Goal: Feedback & Contribution: Submit feedback/report problem

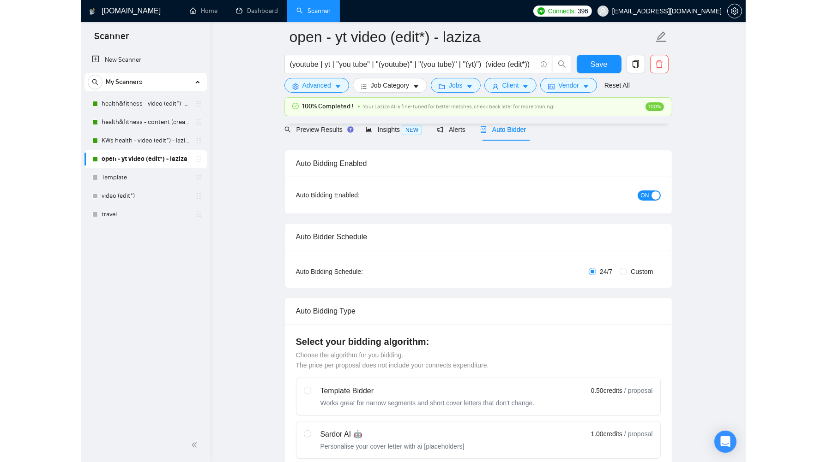
scroll to position [138, 0]
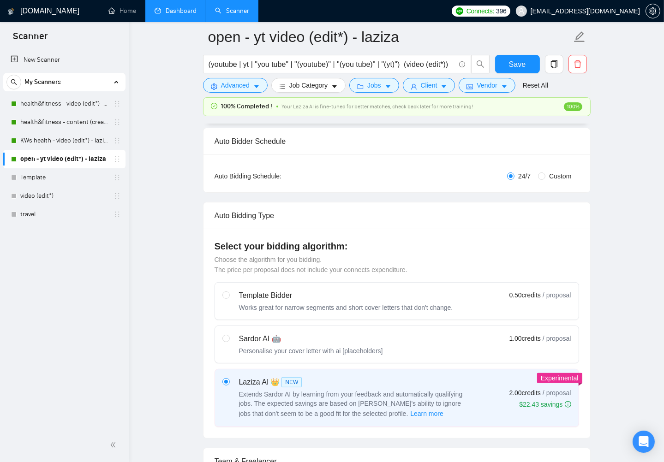
click at [176, 10] on link "Dashboard" at bounding box center [176, 11] width 42 height 8
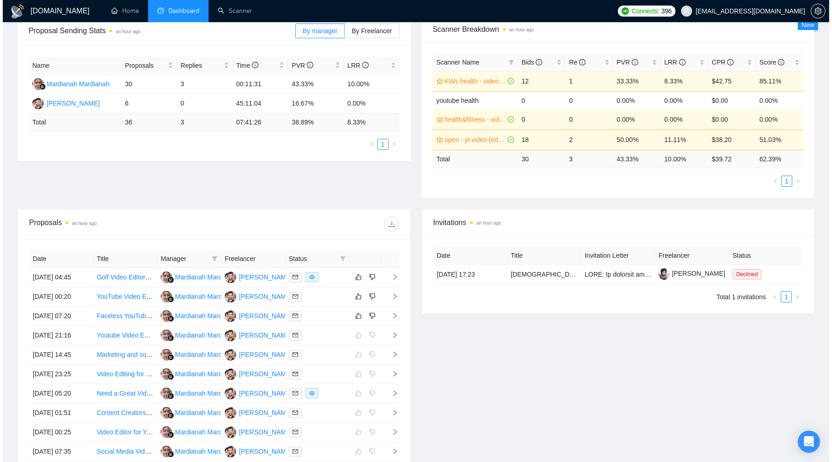
scroll to position [147, 0]
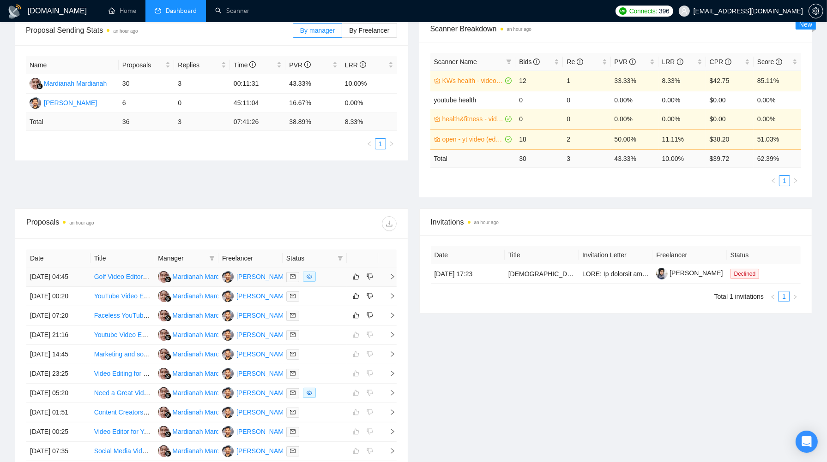
click at [337, 278] on div at bounding box center [314, 277] width 57 height 11
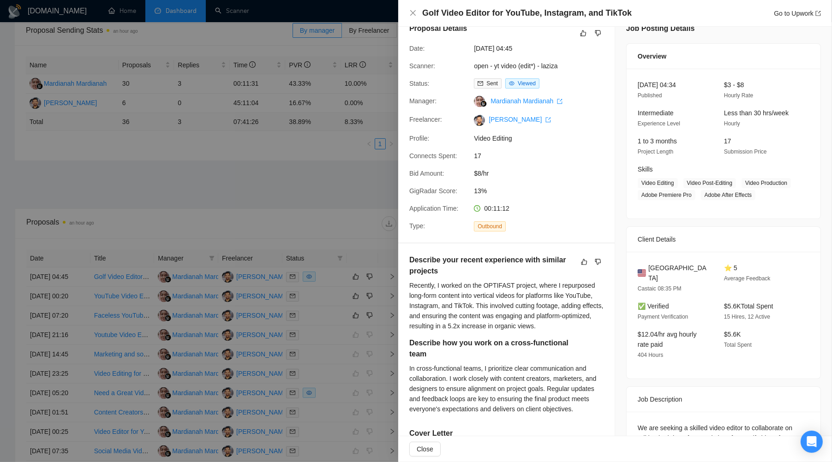
scroll to position [0, 0]
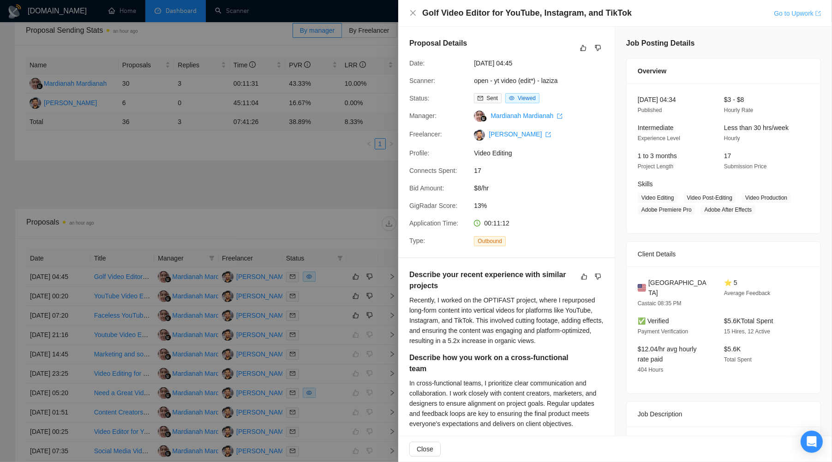
click at [669, 12] on link "Go to Upwork" at bounding box center [797, 13] width 47 height 7
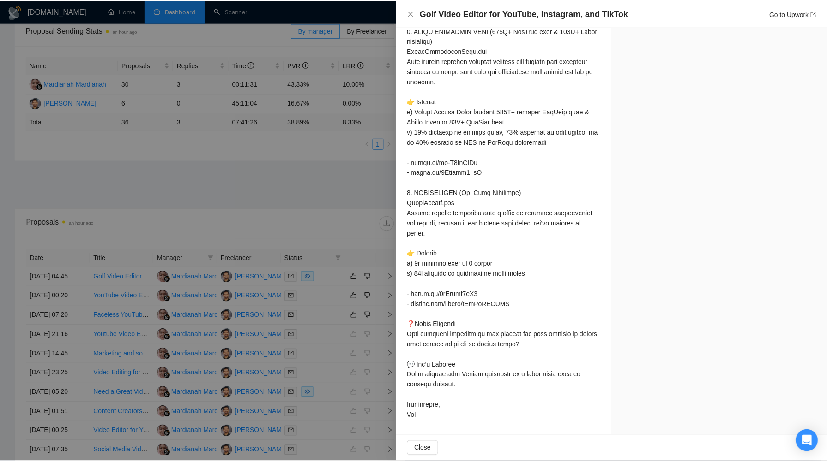
scroll to position [774, 0]
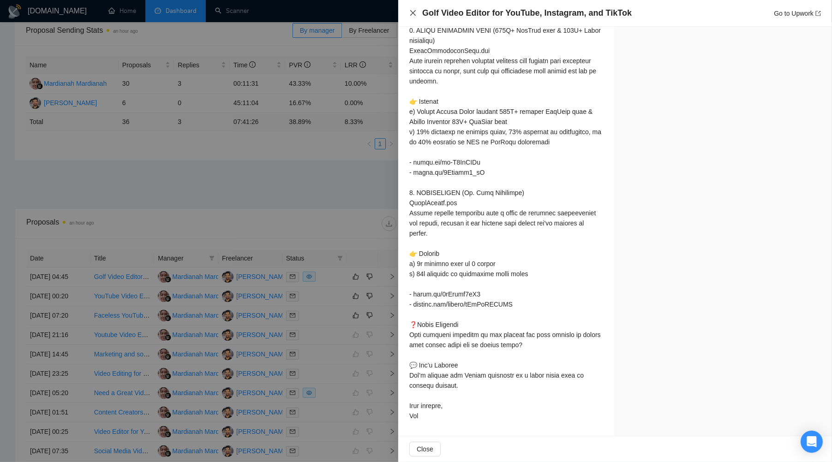
click at [414, 15] on icon "close" at bounding box center [412, 12] width 7 height 7
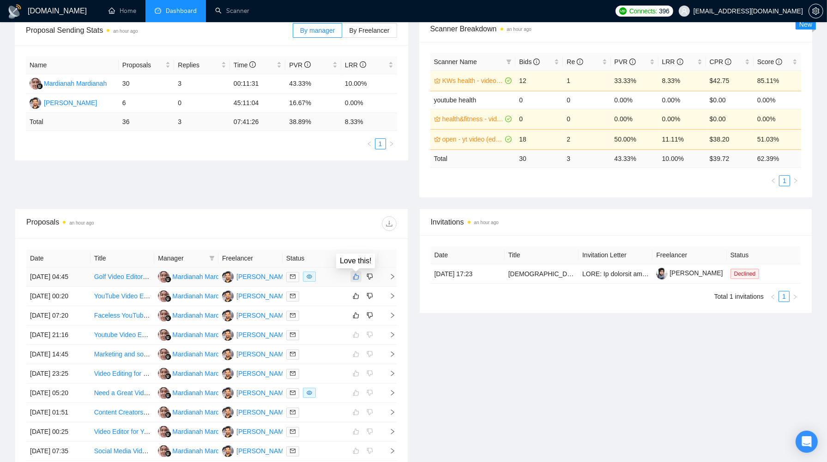
click at [355, 278] on icon "like" at bounding box center [356, 276] width 6 height 7
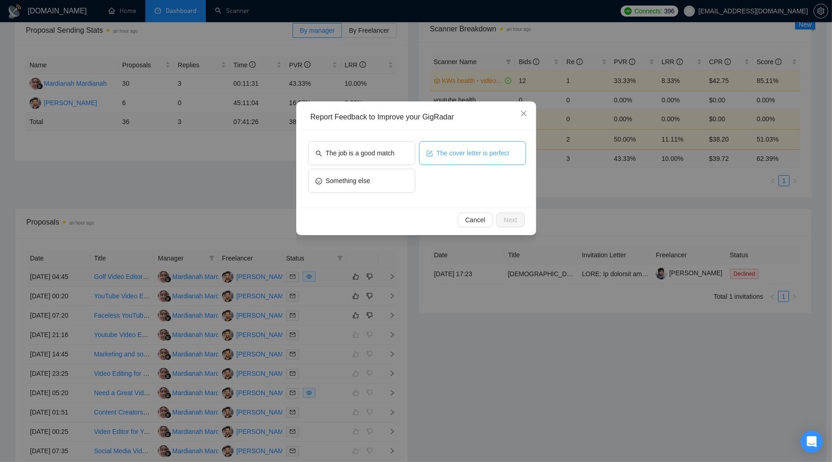
click at [444, 157] on span "The cover letter is perfect" at bounding box center [473, 153] width 73 height 10
click at [513, 213] on button "Next" at bounding box center [511, 220] width 28 height 15
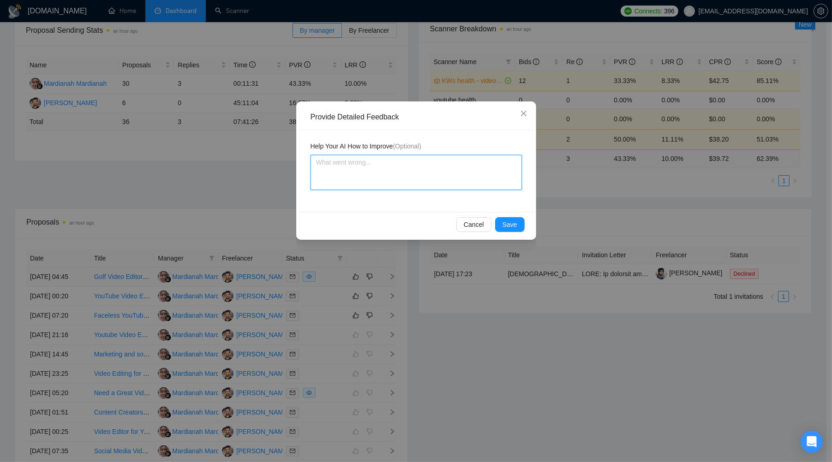
click at [458, 174] on textarea at bounding box center [416, 172] width 211 height 35
type textarea "1"
type textarea "1."
type textarea "1. C"
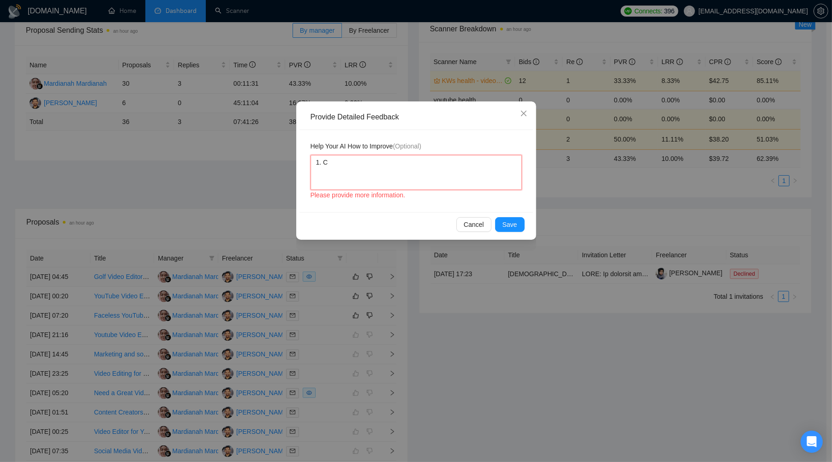
type textarea "1. Co"
type textarea "1. Cov"
type textarea "1. [GEOGRAPHIC_DATA]"
type textarea "1. Cover"
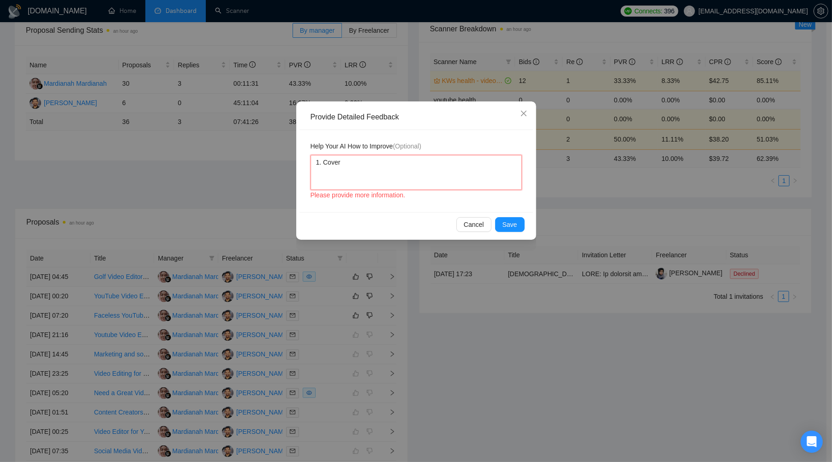
type textarea "1. Cover l"
type textarea "1. Cover le"
type textarea "1. Cover let"
type textarea "1. Cover lett"
type textarea "1. Cover lette"
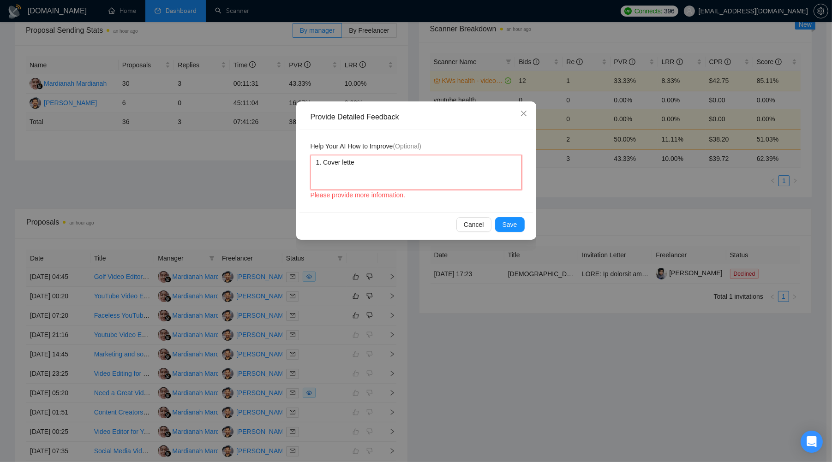
type textarea "1. Cover letter"
type textarea "1. Cover letter i"
type textarea "1. Cover letter is"
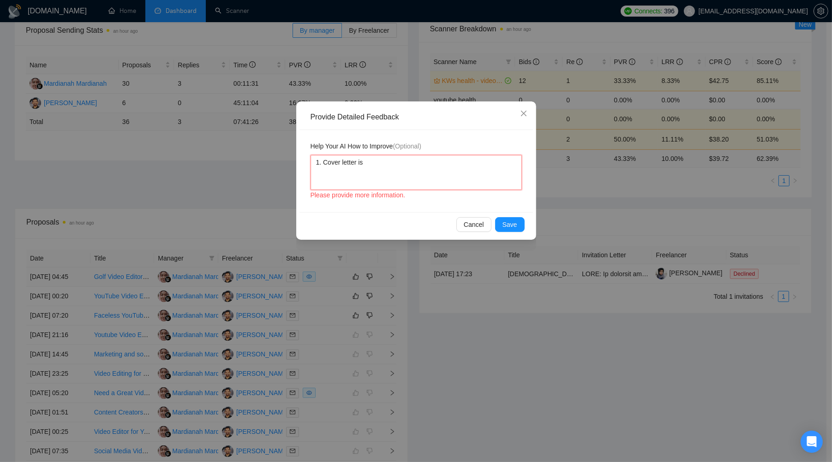
type textarea "1. Cover letter is e"
type textarea "1. Cover letter is ex"
type textarea "1. Cover letter is exc"
type textarea "1. Cover letter is exce"
type textarea "1. Cover letter is excel"
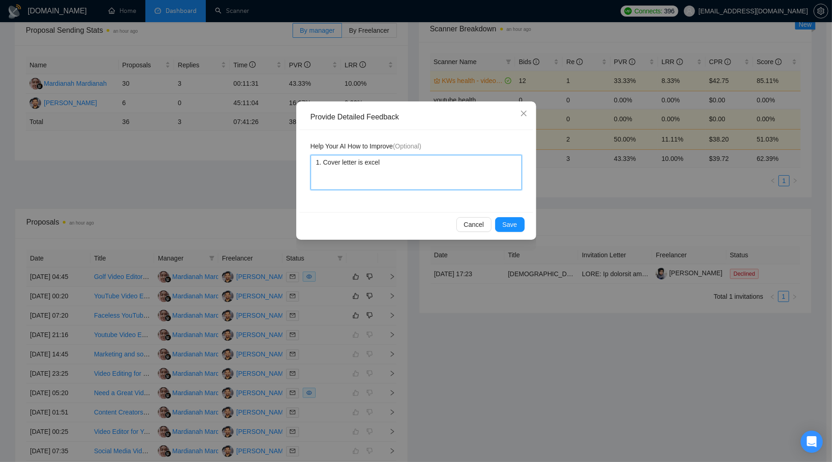
type textarea "1. Cover letter is excell"
type textarea "1. Cover letter is excelle"
type textarea "1. Cover letter is excellen"
type textarea "1. Cover letter is excellent"
type textarea "1. Cover letter is excellent!"
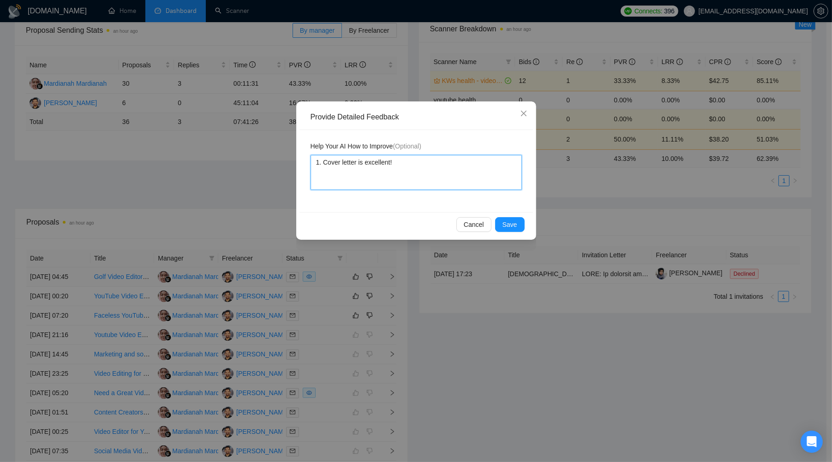
type textarea "1. Cover letter is excellent! S"
type textarea "1. Cover letter is excellent! St"
type textarea "1. Cover letter is excellent! Sta"
type textarea "1. Cover letter is excellent! Star"
type textarea "1. Cover letter is excellent! Start"
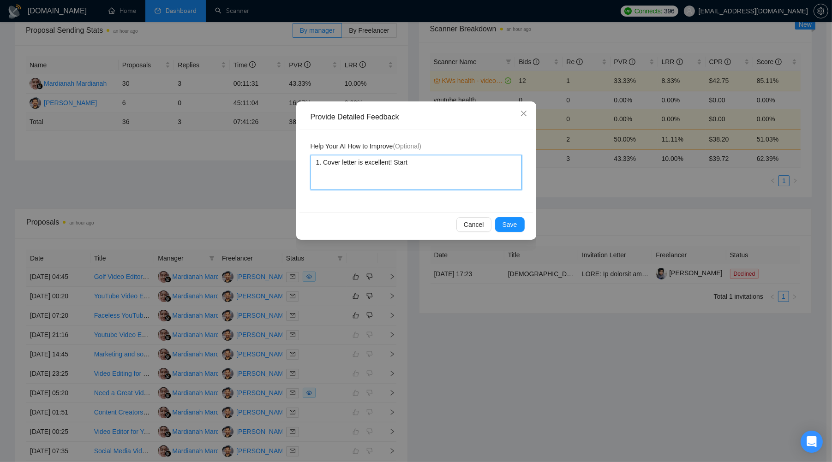
type textarea "1. Cover letter is excellent! Start"
type textarea "1. Cover letter is excellent! Start is"
type textarea "1. Cover letter is excellent! Start is g"
type textarea "1. Cover letter is excellent! Start is gr"
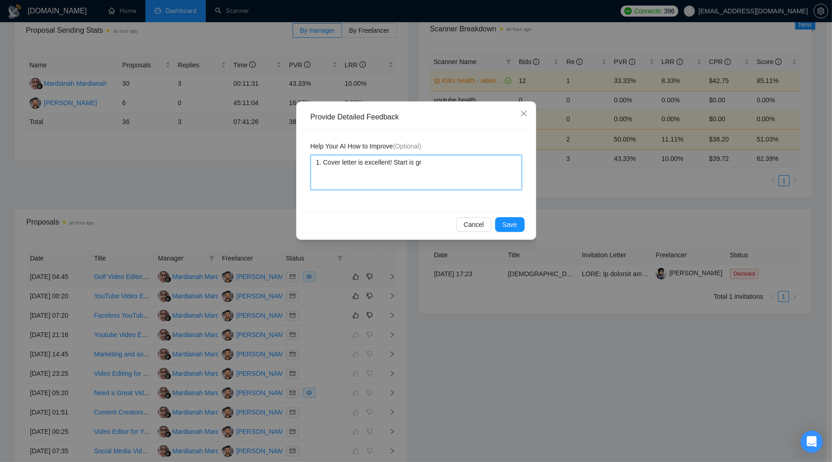
type textarea "1. Cover letter is excellent! Start is g"
type textarea "1. Cover letter is excellent! Start is"
type textarea "1. Cover letter is excellent! Start is r"
type textarea "1. Cover letter is excellent! Start is re"
type textarea "1. Cover letter is excellent! Start is rea"
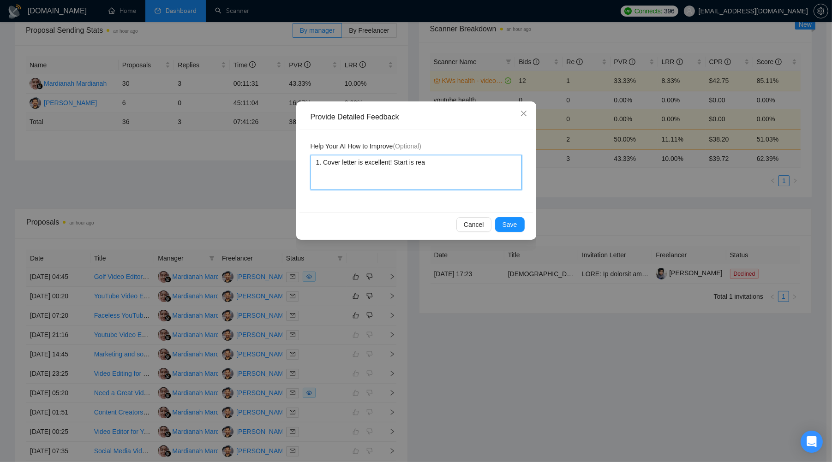
type textarea "1. Cover letter is excellent! Start is real"
type textarea "1. Cover letter is excellent! Start is reall"
type textarea "1. Cover letter is excellent! Start is really"
type textarea "1. Cover letter is excellent! Start is really g"
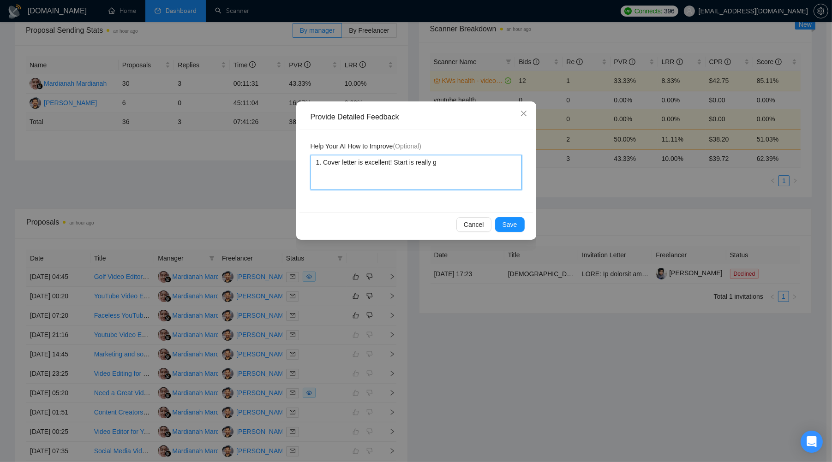
type textarea "1. Cover letter is excellent! Start is really go"
type textarea "1. Cover letter is excellent! Start is really goo"
type textarea "1. Cover letter is excellent! Start is really good"
type textarea "1. Cover letter is excellent! Start is really good."
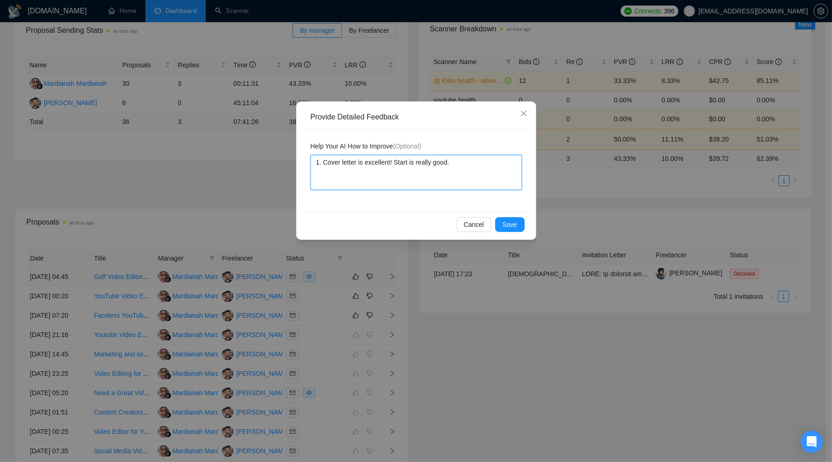
type textarea "1. Cover letter is excellent! Start is really good."
type textarea "1. Cover letter is excellent! Start is really good"
type textarea "1. Cover letter is excellent! Start is really good a"
type textarea "1. Cover letter is excellent! Start is really good an"
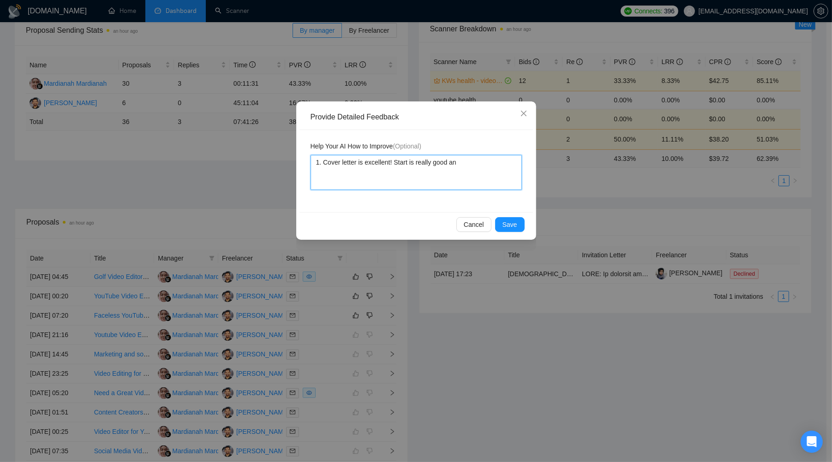
type textarea "1. Cover letter is excellent! Start is really good and"
type textarea "1. Cover letter is excellent! Start is really good an"
type textarea "1. Cover letter is excellent! Start is really good a"
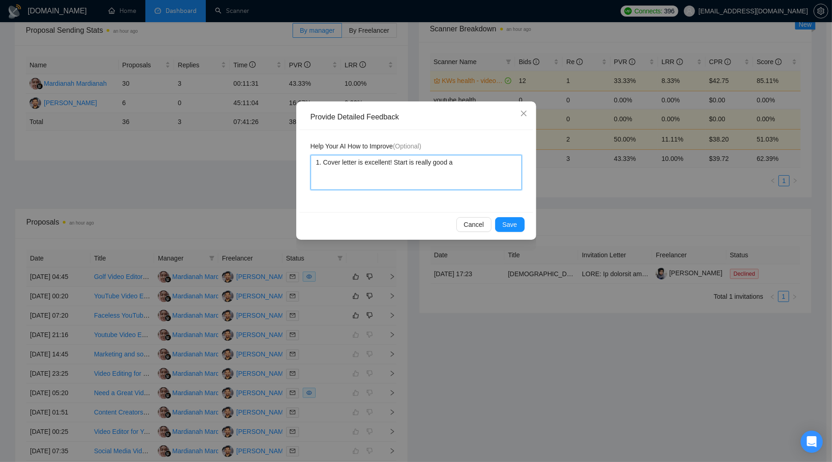
type textarea "1. Cover letter is excellent! Start is really good"
type textarea "1. Cover letter is excellent! Start is really good,"
type textarea "1. Cover letter is excellent! Start is really good, e"
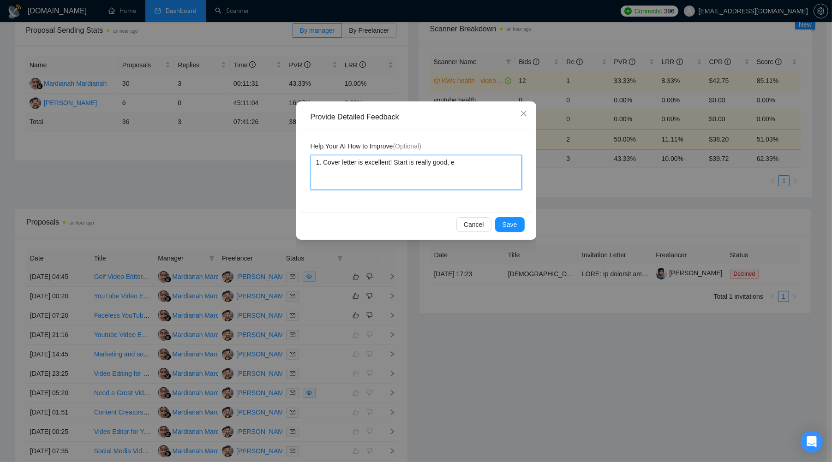
type textarea "1. Cover letter is excellent! Start is really good, en"
type textarea "1. Cover letter is excellent! Start is really good, eng"
type textarea "1. Cover letter is excellent! Start is really good, enga"
type textarea "1. Cover letter is excellent! Start is really good, engag"
type textarea "1. Cover letter is excellent! Start is really good, engagin"
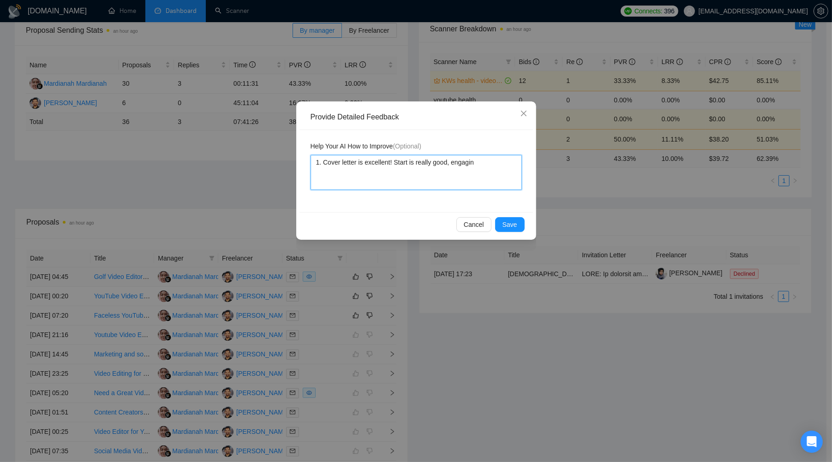
type textarea "1. Cover letter is excellent! Start is really good, engaging"
type textarea "1. Cover letter is excellent! Start is really good, engaging,"
type textarea "1. Cover letter is excellent! Start is really good, engaging, n"
type textarea "1. Cover letter is excellent! Start is really good, engaging, na"
type textarea "1. Cover letter is excellent! Start is really good, engaging, nad"
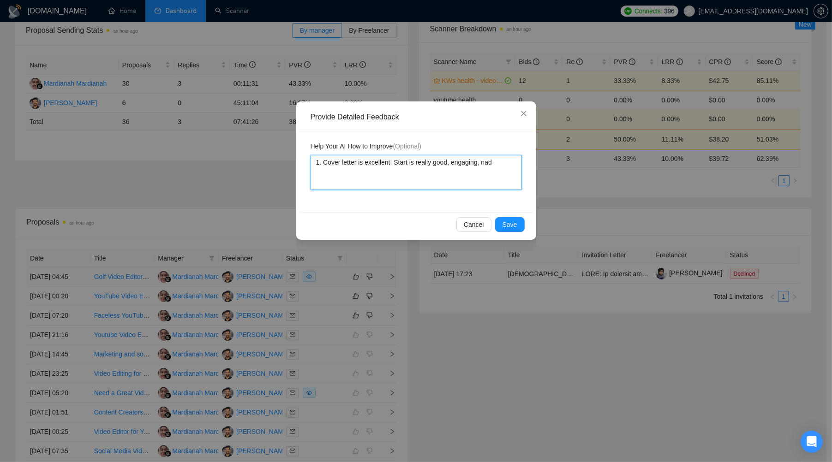
type textarea "1. Cover letter is excellent! Start is really good, engaging, nad"
type textarea "1. Cover letter is excellent! Start is really good, engaging, na"
type textarea "1. Cover letter is excellent! Start is really good, engaging, n"
type textarea "1. Cover letter is excellent! Start is really good, engaging,"
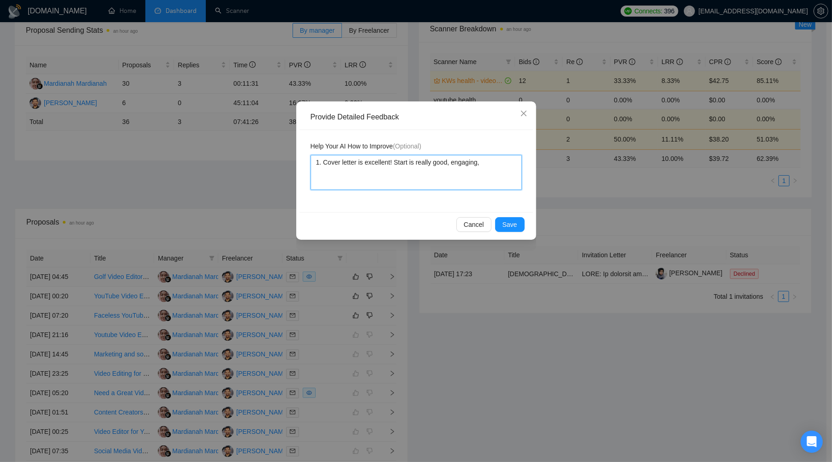
type textarea "1. Cover letter is excellent! Start is really good, engaging, a"
type textarea "1. Cover letter is excellent! Start is really good, engaging, an"
type textarea "1. Cover letter is excellent! Start is really good, engaging, and"
type textarea "1. Cover letter is excellent! Start is really good, engaging, and a"
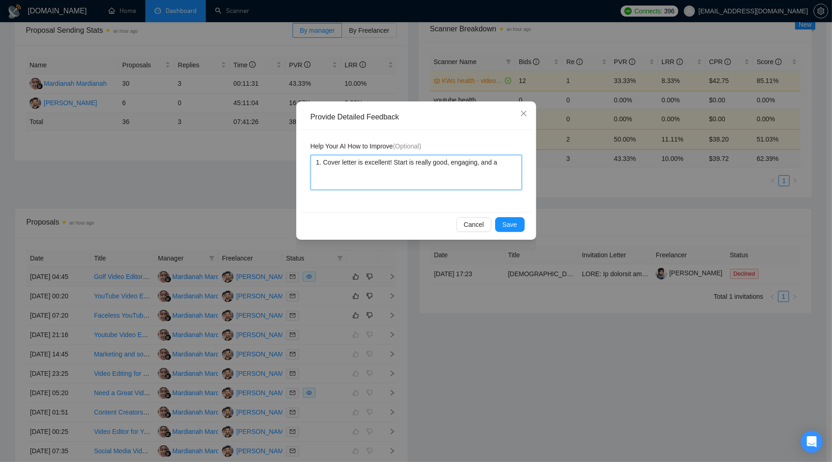
type textarea "1. Cover letter is excellent! Start is really good, engaging, and at"
type textarea "1. Cover letter is excellent! Start is really good, engaging, and att"
type textarea "1. Cover letter is excellent! Start is really good, engaging, and attr"
type textarea "1. Cover letter is excellent! Start is really good, engaging, and attra"
type textarea "1. Cover letter is excellent! Start is really good, engaging, and attrac"
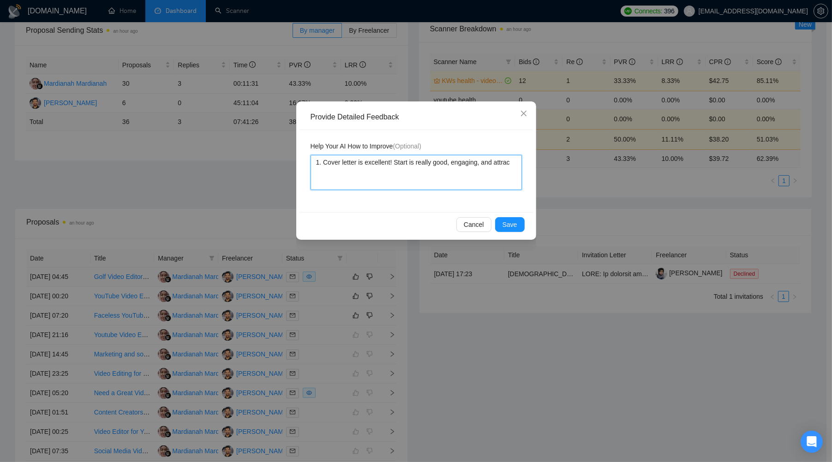
type textarea "1. Cover letter is excellent! Start is really good, engaging, and attract"
type textarea "1. Cover letter is excellent! Start is really good, engaging, and attracti"
type textarea "1. Cover letter is excellent! Start is really good, engaging, and attractiv"
type textarea "1. Cover letter is excellent! Start is really good, engaging, and attractive"
type textarea "1. Cover letter is excellent! Start is really good, engaging, and attractive."
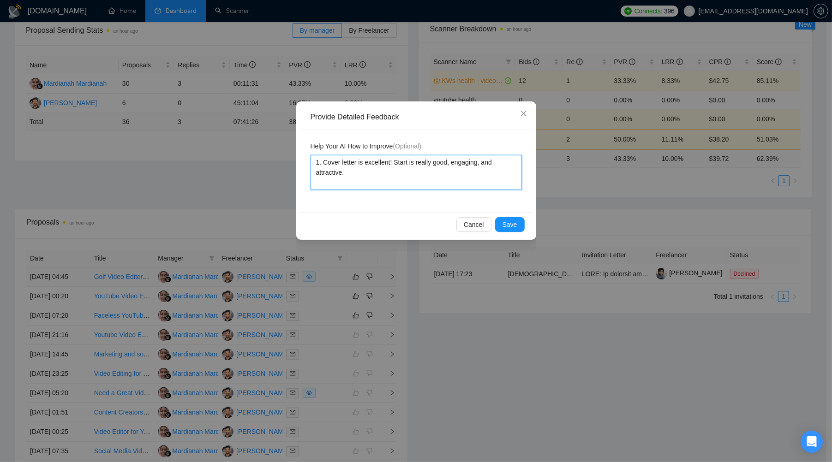
type textarea "1. Cover letter is excellent! Start is really good, engaging, and attractive."
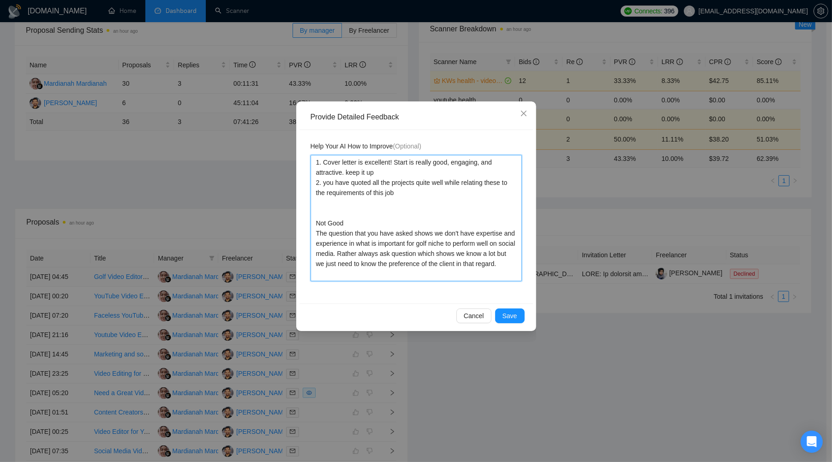
drag, startPoint x: 445, startPoint y: 253, endPoint x: 466, endPoint y: 195, distance: 61.6
click at [445, 253] on textarea "1. Cover letter is excellent! Start is really good, engaging, and attractive. k…" at bounding box center [416, 218] width 211 height 126
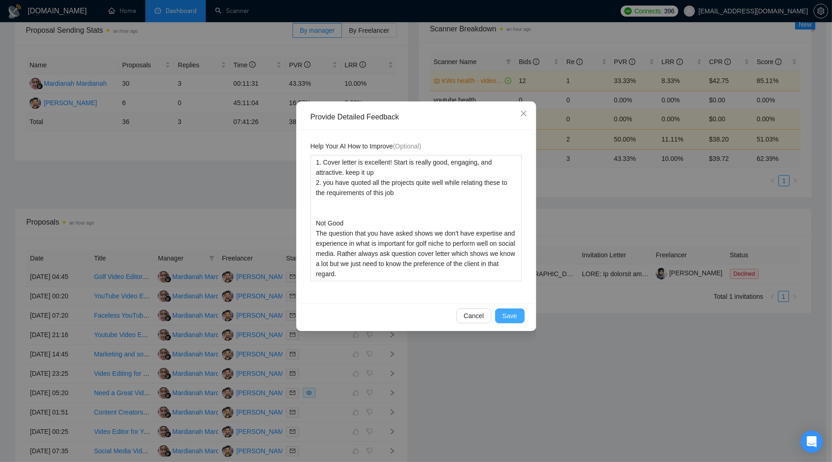
click at [508, 316] on span "Save" at bounding box center [510, 316] width 15 height 10
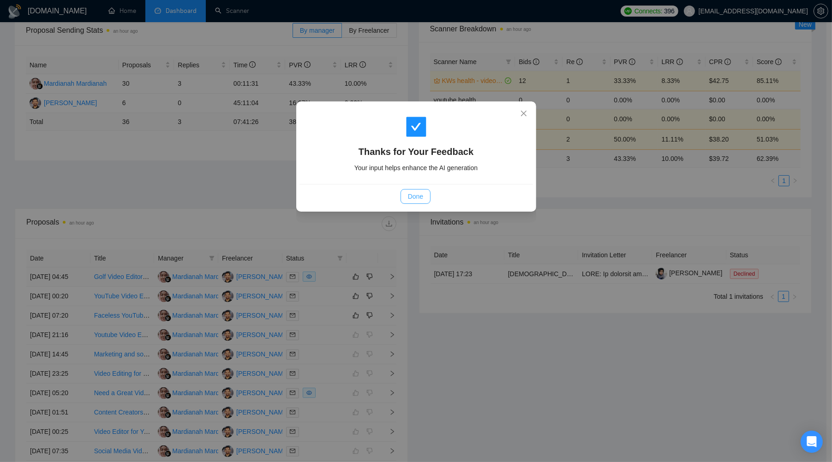
click at [411, 202] on button "Done" at bounding box center [416, 196] width 30 height 15
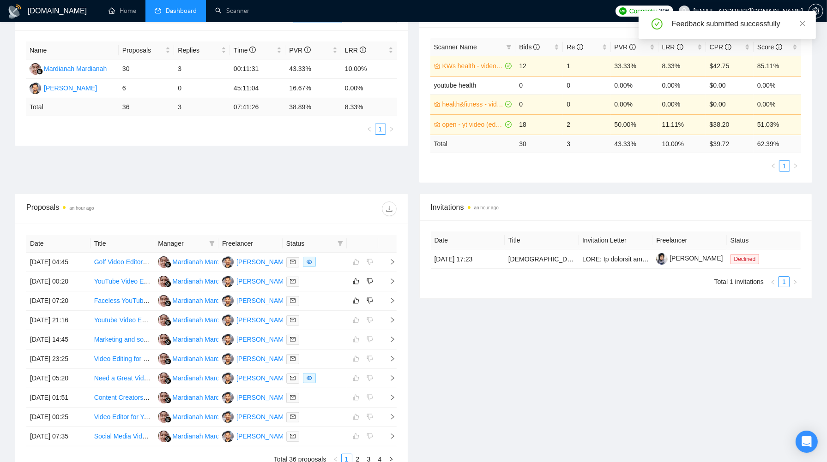
scroll to position [163, 0]
click at [338, 286] on div at bounding box center [314, 280] width 57 height 11
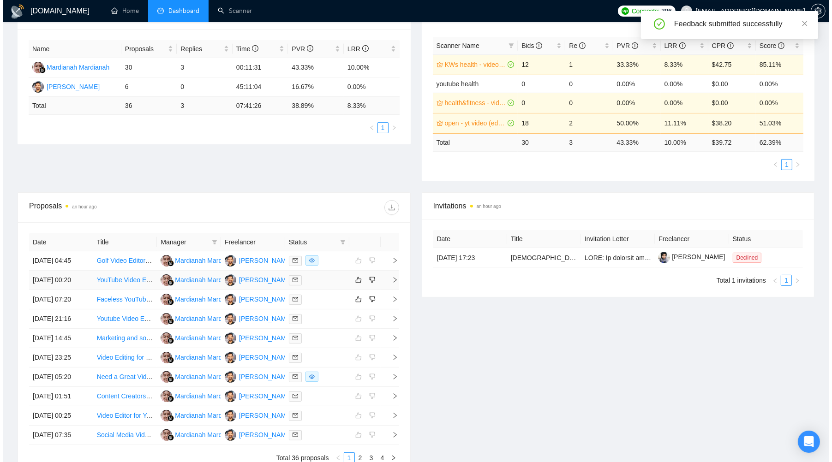
scroll to position [651, 0]
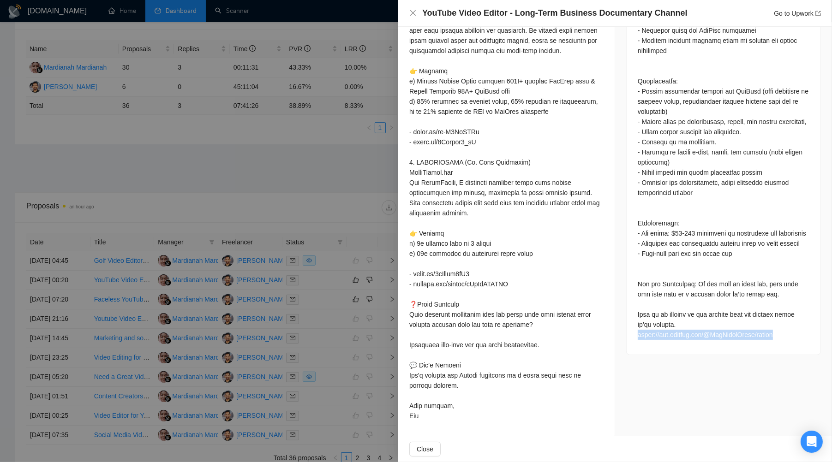
drag, startPoint x: 635, startPoint y: 303, endPoint x: 791, endPoint y: 305, distance: 156.0
click at [669, 305] on div at bounding box center [724, 106] width 172 height 467
copy div "[URL][DOMAIN_NAME]"
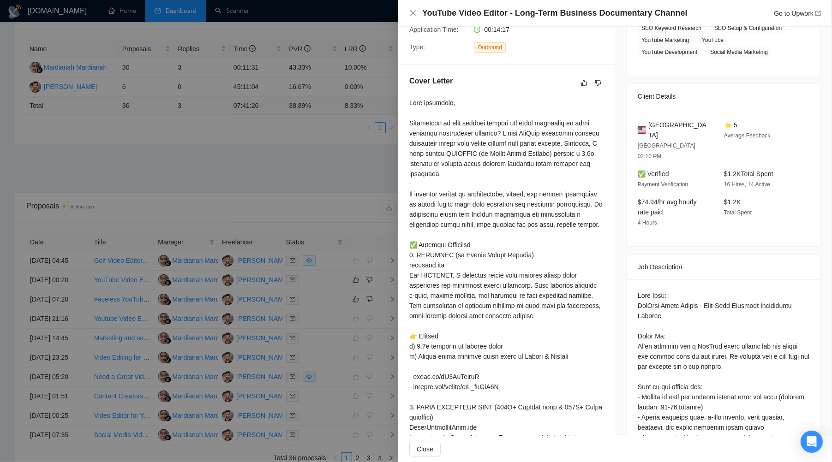
scroll to position [227, 0]
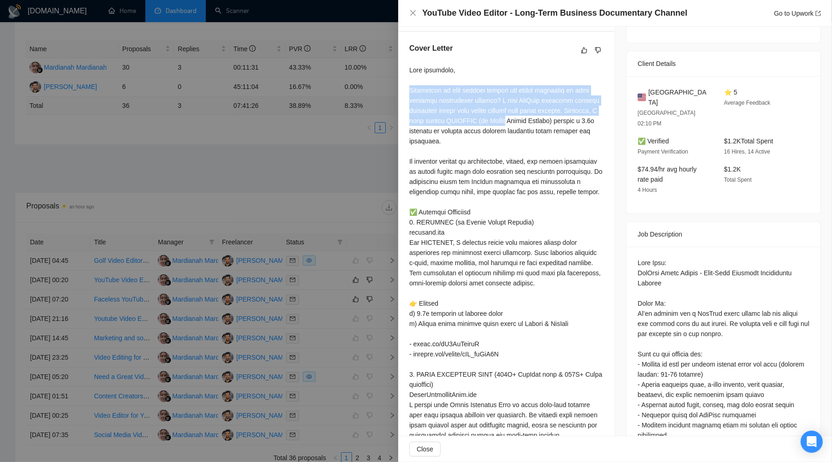
drag, startPoint x: 410, startPoint y: 108, endPoint x: 567, endPoint y: 141, distance: 159.9
click at [567, 141] on div at bounding box center [506, 435] width 194 height 741
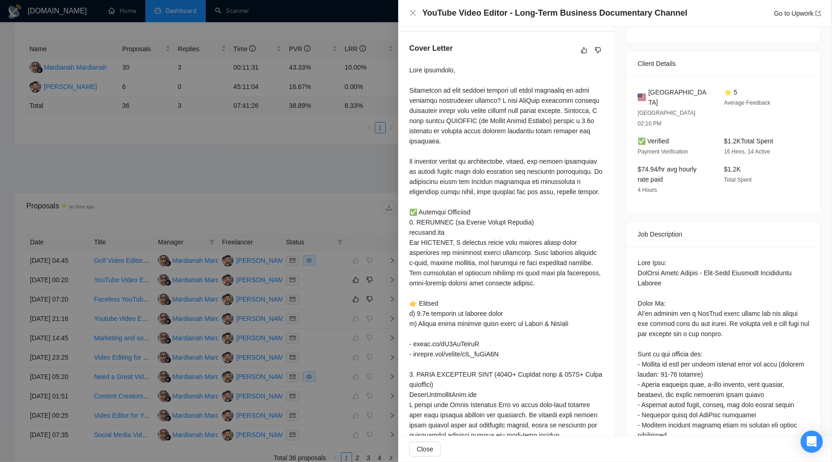
click at [413, 89] on div at bounding box center [506, 435] width 194 height 741
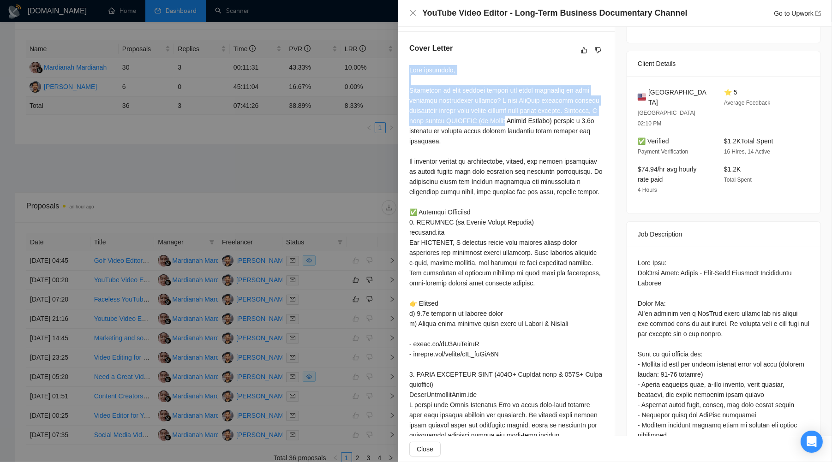
drag, startPoint x: 410, startPoint y: 89, endPoint x: 566, endPoint y: 138, distance: 163.8
click at [566, 138] on div at bounding box center [506, 435] width 194 height 741
copy div "Good afternoon, Struggling to keep viewers engaged and boost retention on your …"
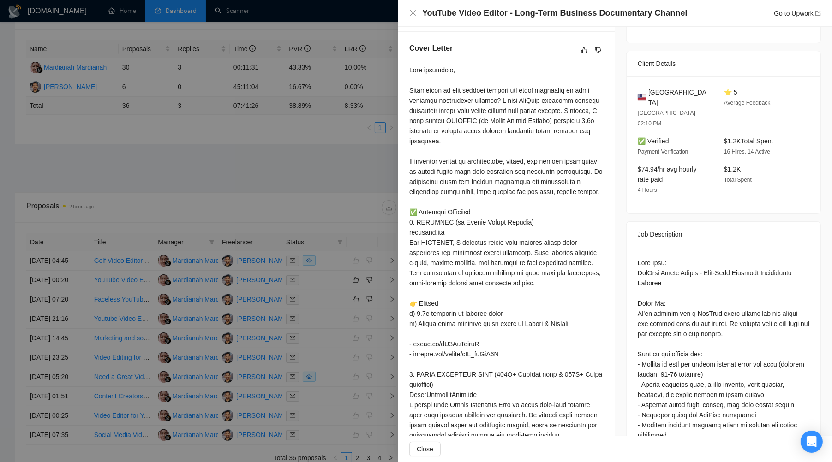
click at [478, 152] on div at bounding box center [506, 435] width 194 height 741
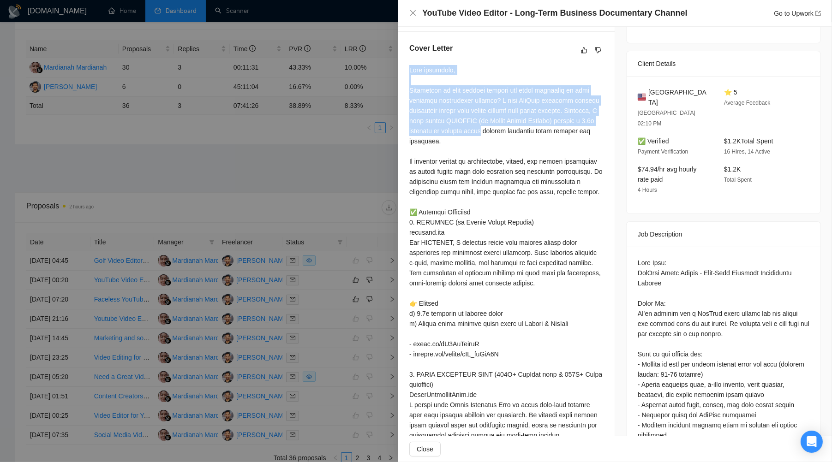
drag, startPoint x: 410, startPoint y: 90, endPoint x: 556, endPoint y: 153, distance: 158.9
click at [556, 153] on div at bounding box center [506, 435] width 194 height 741
copy div "Good afternoon, Struggling to keep viewers engaged and boost retention on your …"
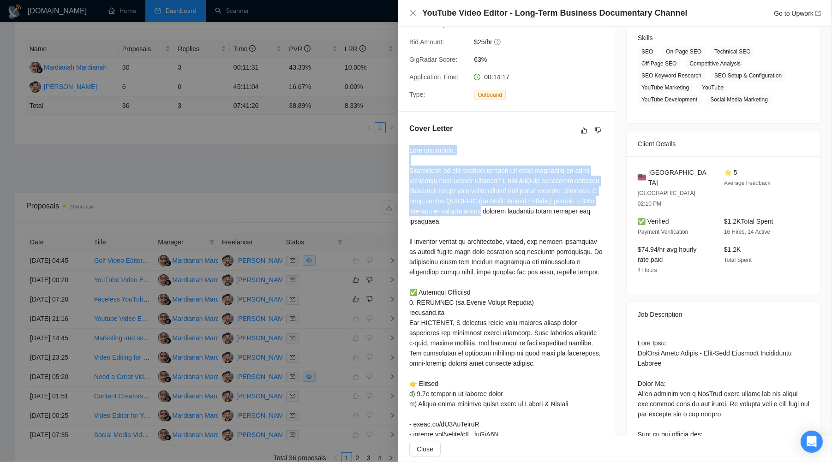
scroll to position [0, 0]
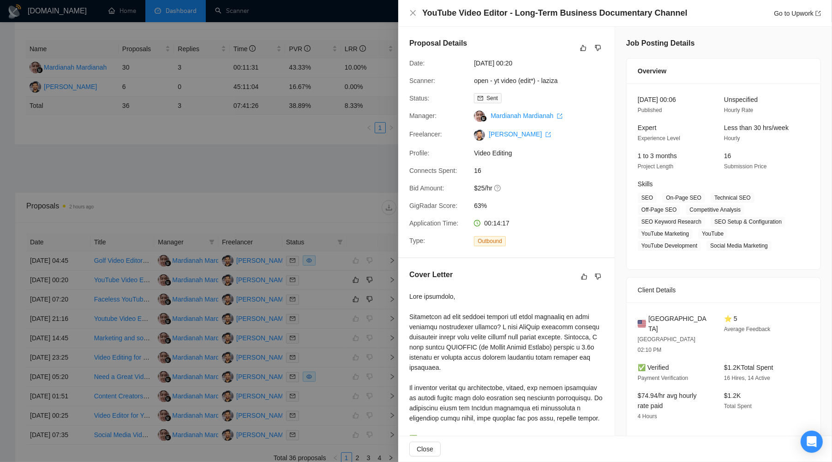
click at [311, 188] on div at bounding box center [416, 231] width 832 height 462
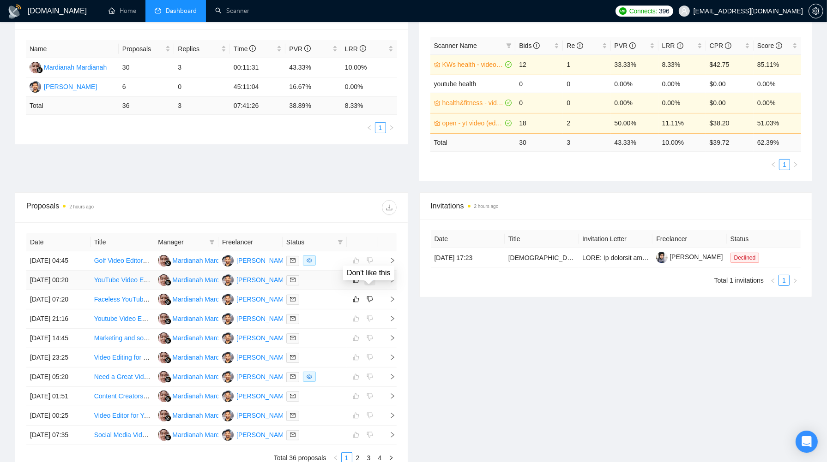
click at [372, 283] on icon "dislike" at bounding box center [369, 280] width 6 height 6
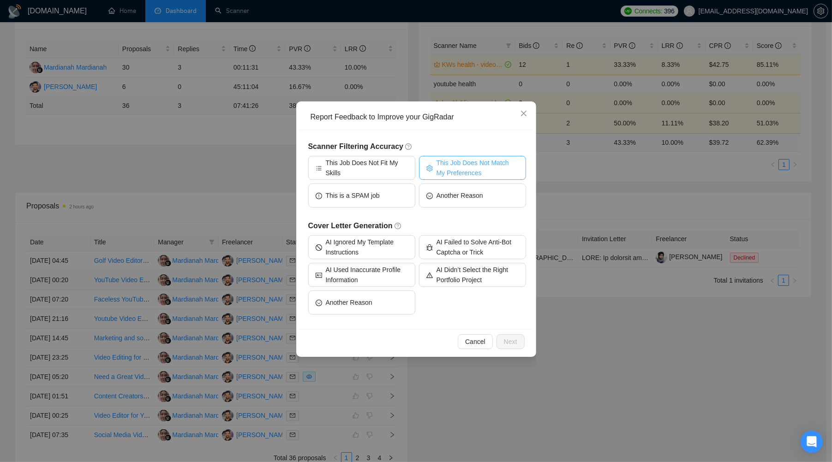
click at [508, 170] on span "This Job Does Not Match My Preferences" at bounding box center [478, 168] width 82 height 20
click at [379, 247] on span "AI Ignored My Template Instructions" at bounding box center [367, 247] width 82 height 20
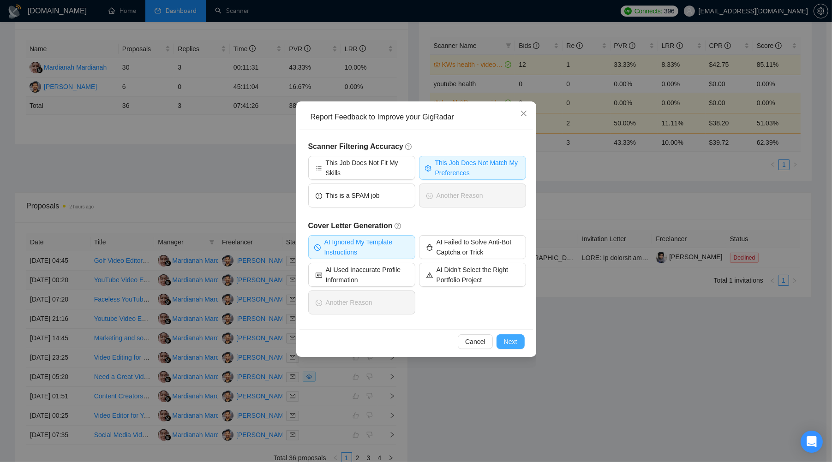
click at [508, 345] on span "Next" at bounding box center [510, 342] width 13 height 10
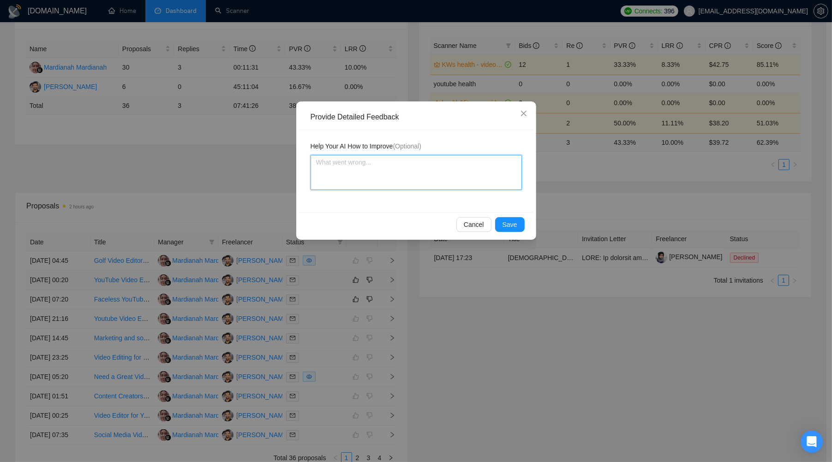
click at [429, 179] on textarea at bounding box center [416, 172] width 211 height 35
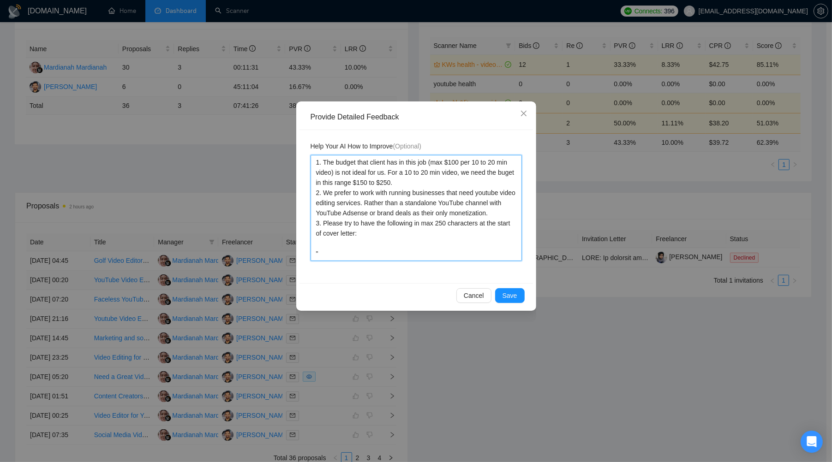
paste textarea "Good afternoon, Struggling to keep viewers engaged and boost retention on your …"
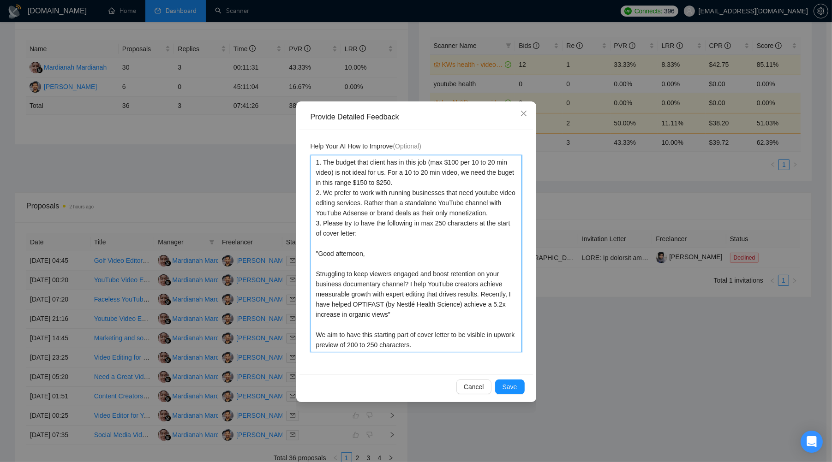
click at [455, 336] on textarea "1. The budget that client has in this job (max $100 per 10 to 20 min video) is …" at bounding box center [416, 254] width 211 height 198
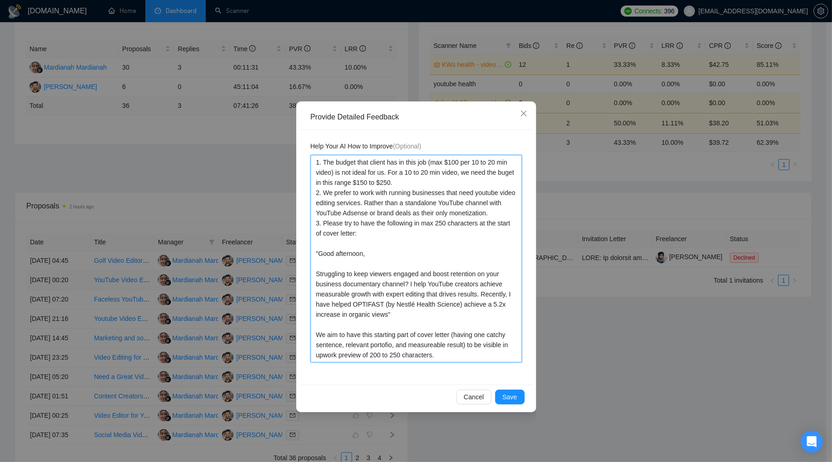
drag, startPoint x: 347, startPoint y: 344, endPoint x: 500, endPoint y: 215, distance: 200.7
click at [347, 344] on textarea "1. The budget that client has in this job (max $100 per 10 to 20 min video) is …" at bounding box center [416, 259] width 211 height 208
click at [486, 353] on textarea "1. The budget that client has in this job (max $100 per 10 to 20 min video) is …" at bounding box center [416, 259] width 211 height 208
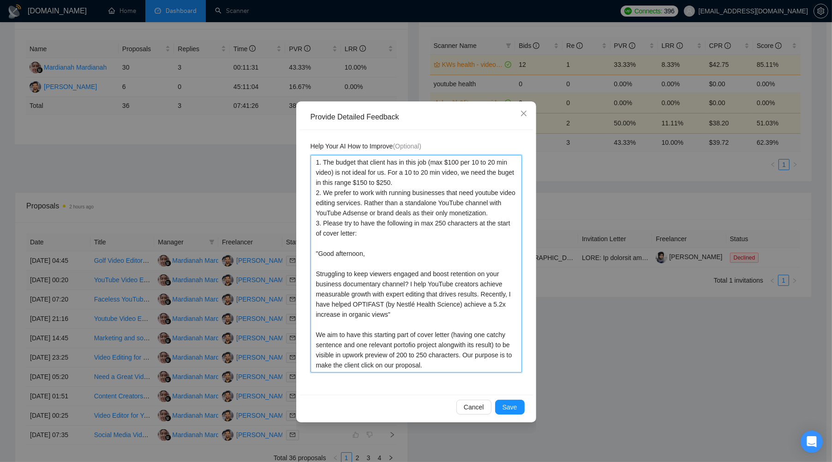
drag, startPoint x: 474, startPoint y: 367, endPoint x: 309, endPoint y: 162, distance: 262.9
click at [309, 162] on div "Help Your AI How to Improve (Optional)" at bounding box center [417, 262] width 234 height 265
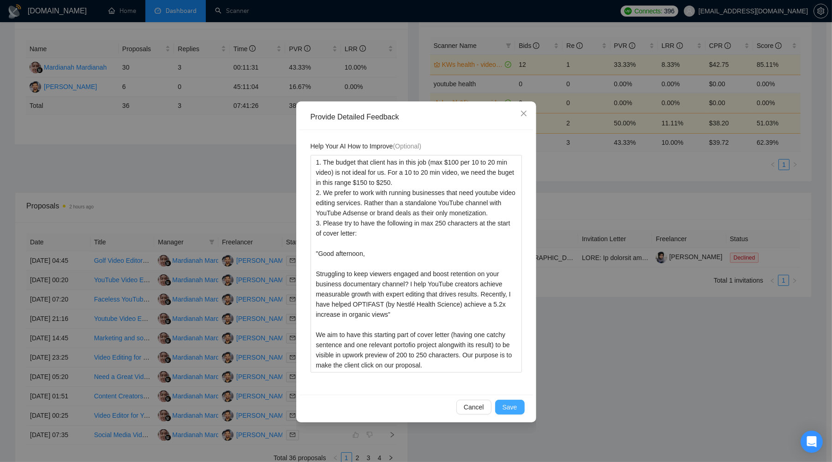
click at [513, 405] on span "Save" at bounding box center [510, 407] width 15 height 10
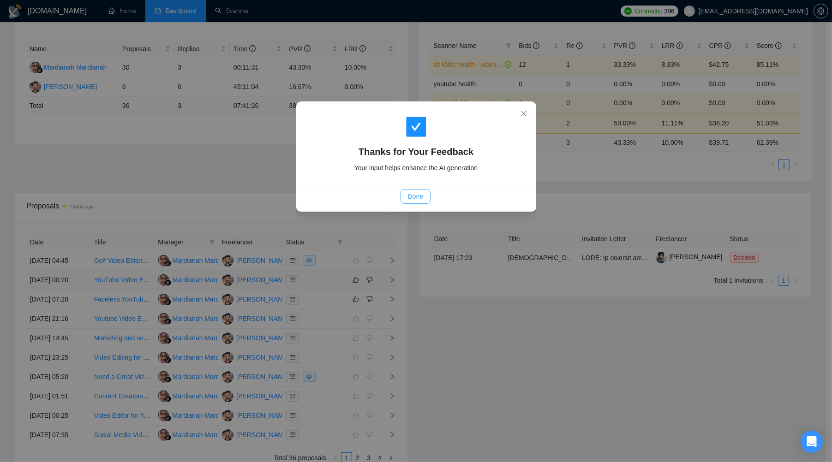
click at [409, 197] on span "Done" at bounding box center [415, 197] width 15 height 10
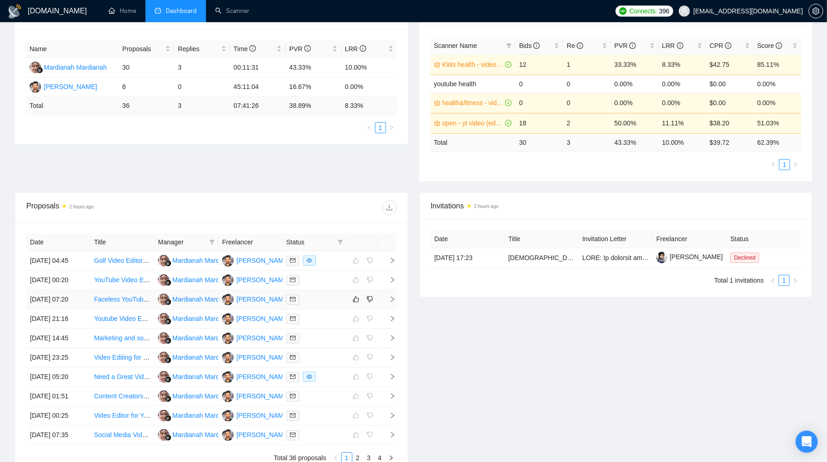
click at [324, 305] on div at bounding box center [314, 299] width 57 height 11
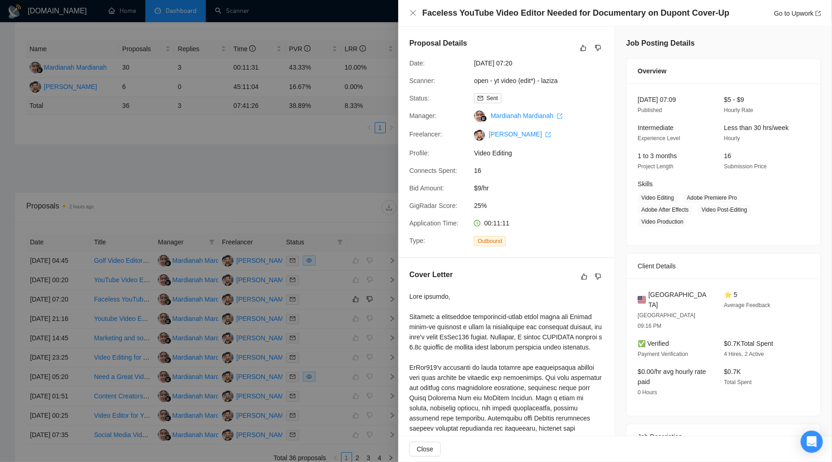
click at [297, 159] on div at bounding box center [416, 231] width 832 height 462
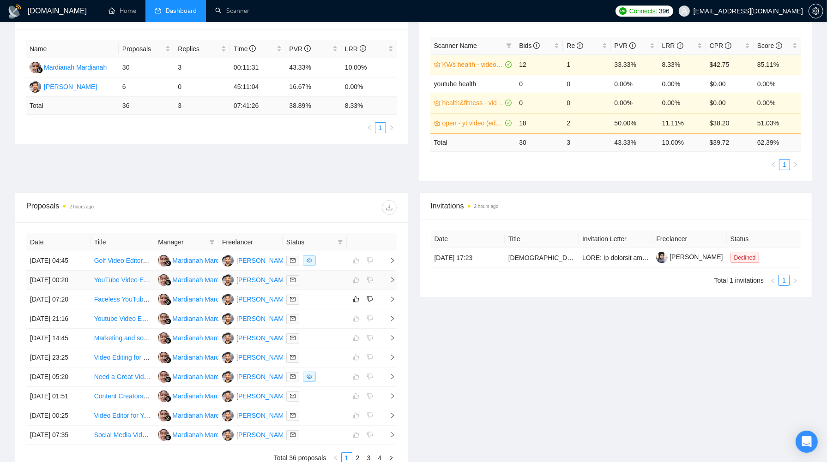
click at [312, 290] on td at bounding box center [314, 280] width 64 height 19
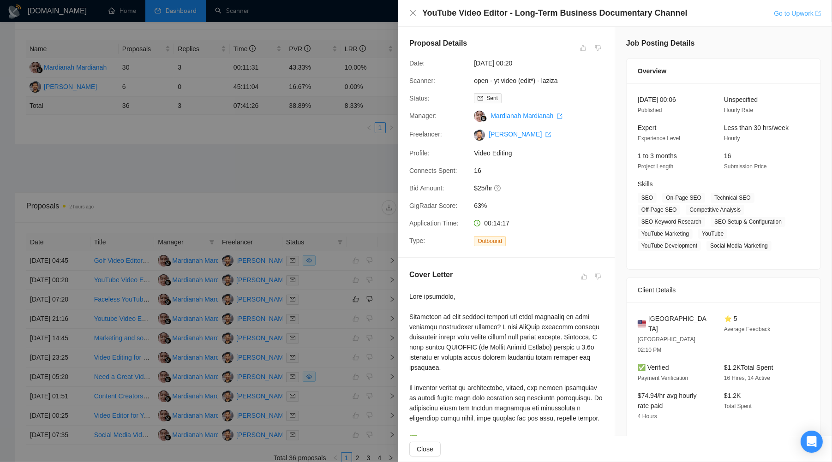
click at [669, 14] on link "Go to Upwork" at bounding box center [797, 13] width 47 height 7
click at [338, 161] on div at bounding box center [416, 231] width 832 height 462
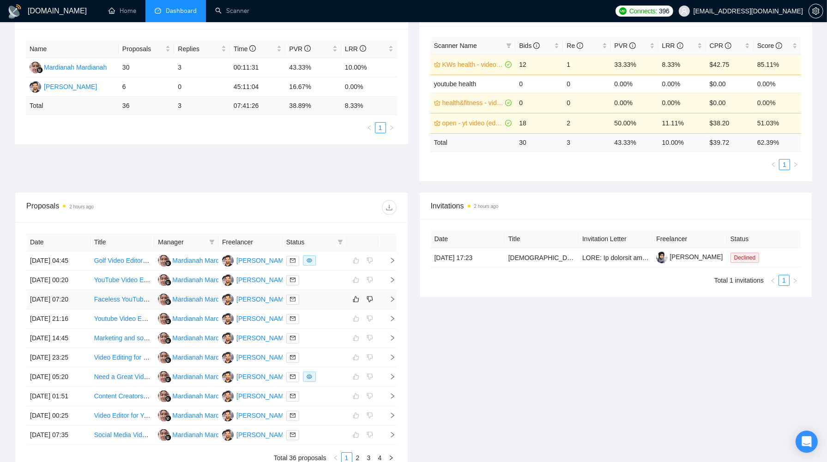
click at [318, 305] on div at bounding box center [314, 299] width 57 height 11
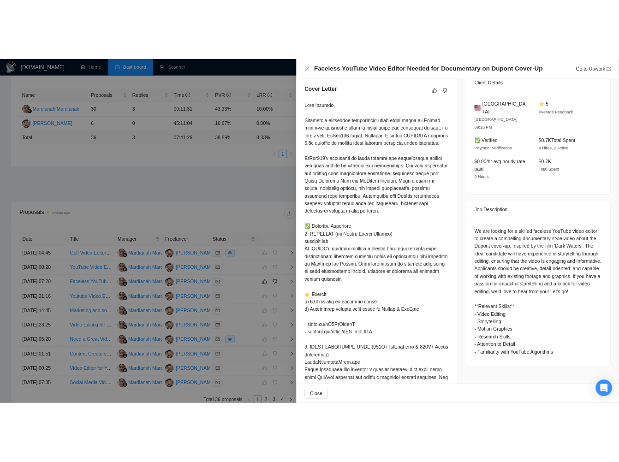
scroll to position [243, 0]
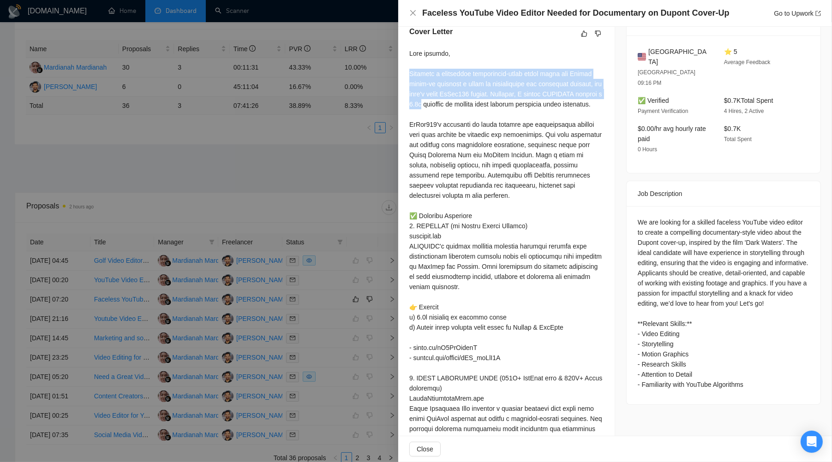
drag, startPoint x: 410, startPoint y: 92, endPoint x: 485, endPoint y: 125, distance: 81.8
click at [485, 125] on div at bounding box center [506, 434] width 194 height 772
copy div "Creating a compelling documentary-style video about the Dupont cover-up require…"
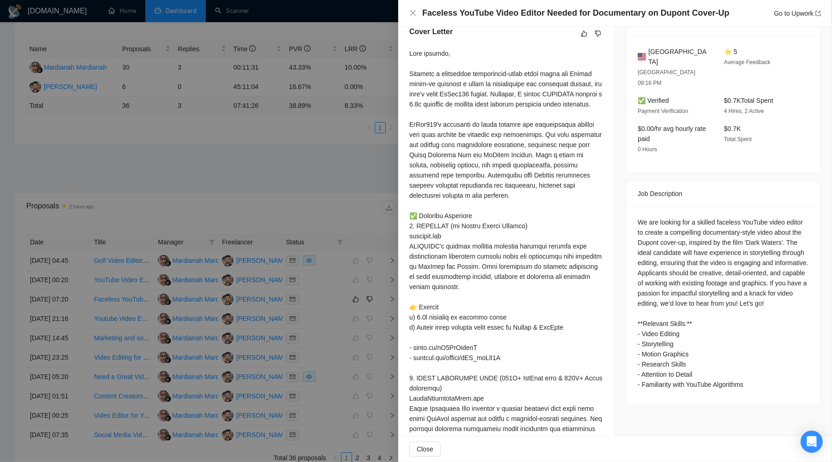
click at [421, 73] on div at bounding box center [506, 434] width 194 height 772
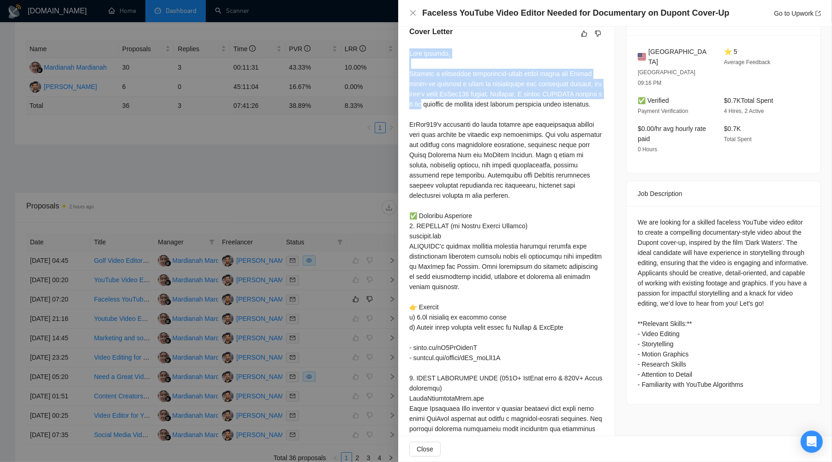
drag, startPoint x: 409, startPoint y: 73, endPoint x: 485, endPoint y: 125, distance: 91.7
click at [485, 125] on div at bounding box center [506, 434] width 194 height 772
copy div "Good evening, Creating a compelling documentary-style video about the Dupont co…"
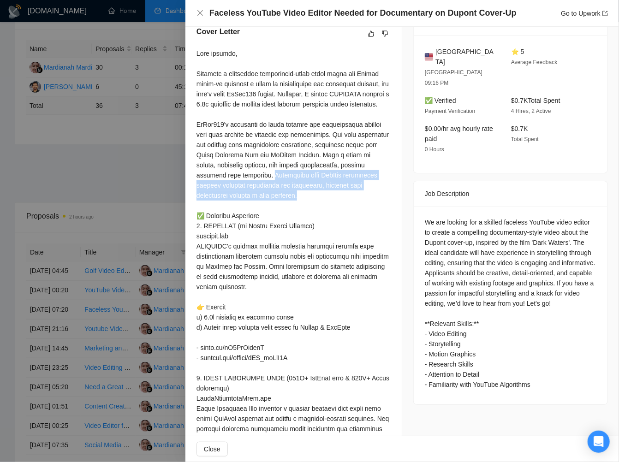
drag, startPoint x: 273, startPoint y: 205, endPoint x: 314, endPoint y: 223, distance: 44.2
click at [314, 223] on div at bounding box center [294, 434] width 194 height 772
copy div "Experience with YouTube algorithms further enhances visibility and engagement, …"
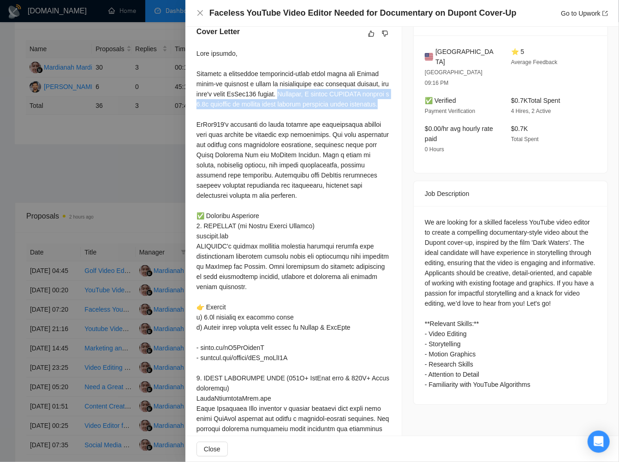
drag, startPoint x: 324, startPoint y: 113, endPoint x: 331, endPoint y: 132, distance: 20.6
click at [331, 132] on div at bounding box center [294, 434] width 194 height 772
copy div "Recently, I helped OPTIFAST achieve a 5.2x increase in organic views through st…"
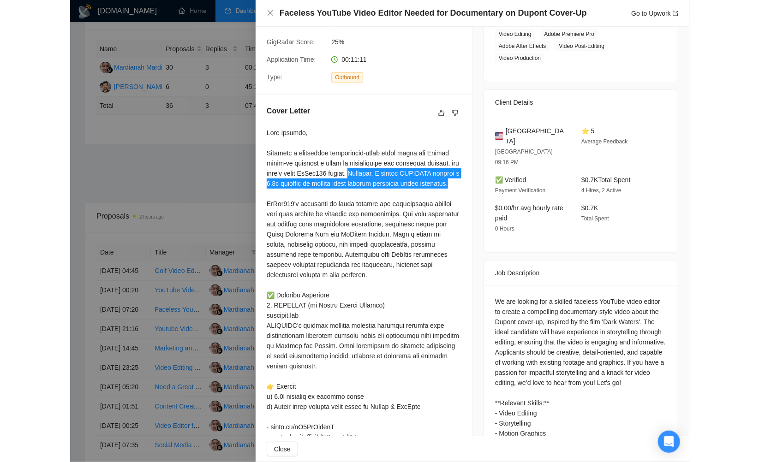
scroll to position [0, 0]
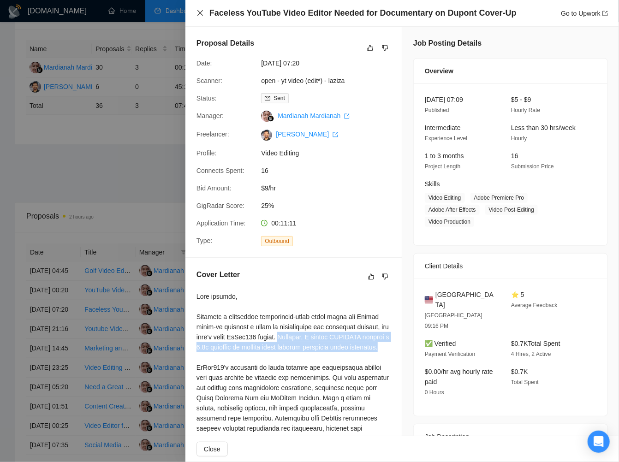
click at [200, 14] on icon "close" at bounding box center [200, 12] width 7 height 7
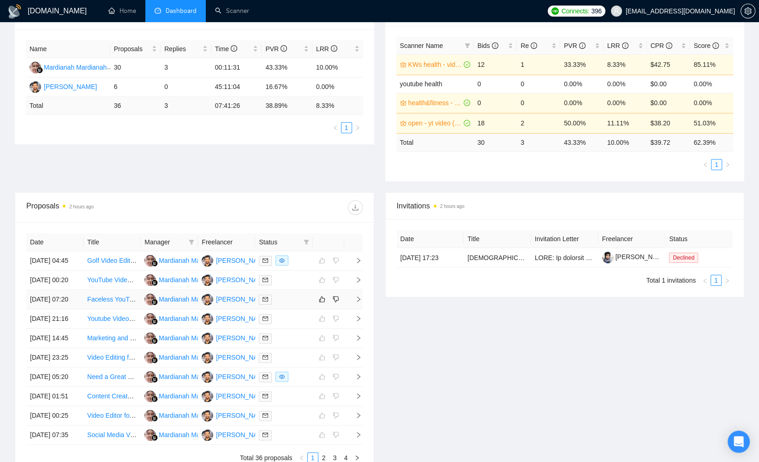
click at [300, 305] on div at bounding box center [284, 299] width 50 height 11
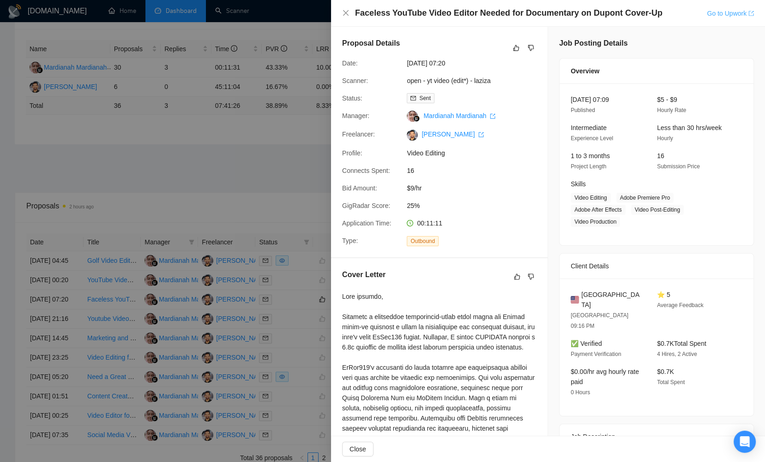
click at [669, 14] on link "Go to Upwork" at bounding box center [730, 13] width 47 height 7
click at [346, 14] on icon "close" at bounding box center [346, 13] width 6 height 6
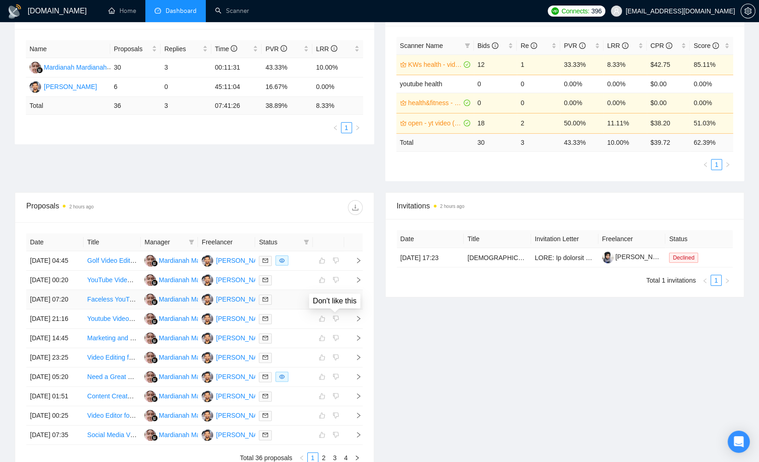
click at [336, 303] on icon "dislike" at bounding box center [336, 299] width 6 height 7
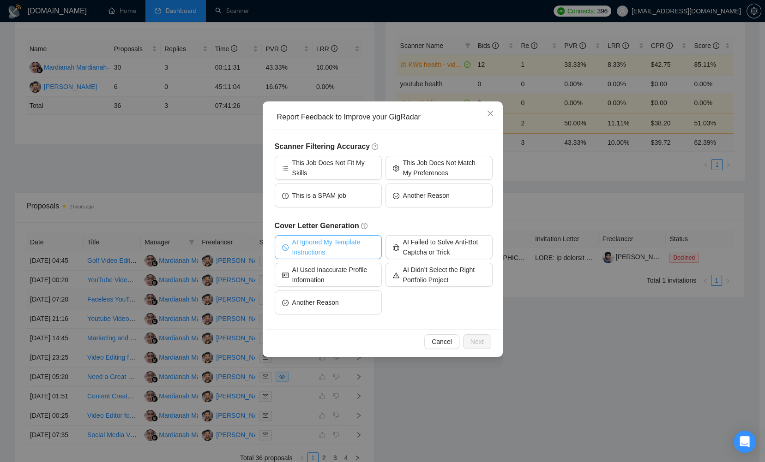
click at [352, 240] on span "AI Ignored My Template Instructions" at bounding box center [333, 247] width 82 height 20
click at [478, 342] on span "Next" at bounding box center [476, 342] width 13 height 10
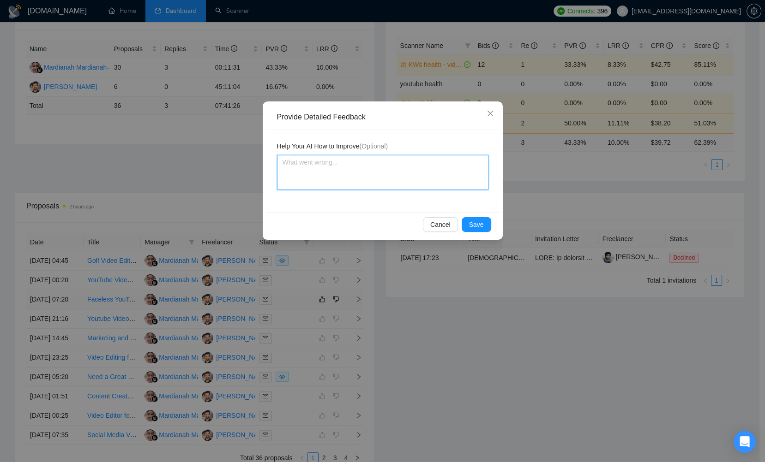
click at [348, 168] on textarea at bounding box center [382, 172] width 211 height 35
paste textarea "1. We don’t work with Davinci Resolve, Final Cut, and CapCut. 2. Here, you have…"
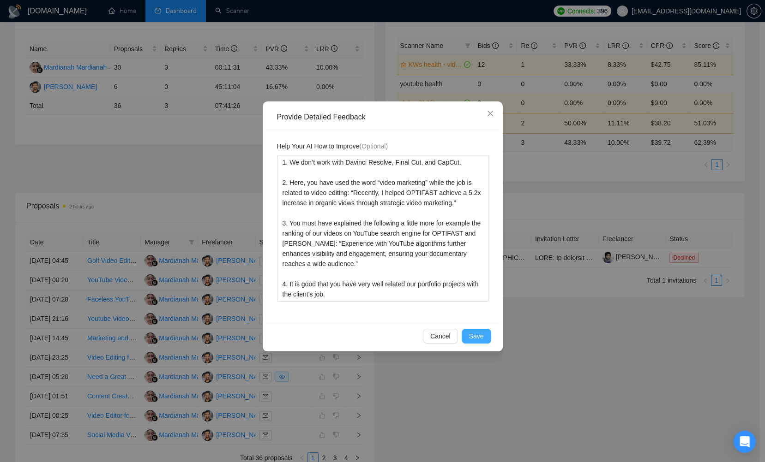
click at [471, 335] on span "Save" at bounding box center [476, 336] width 15 height 10
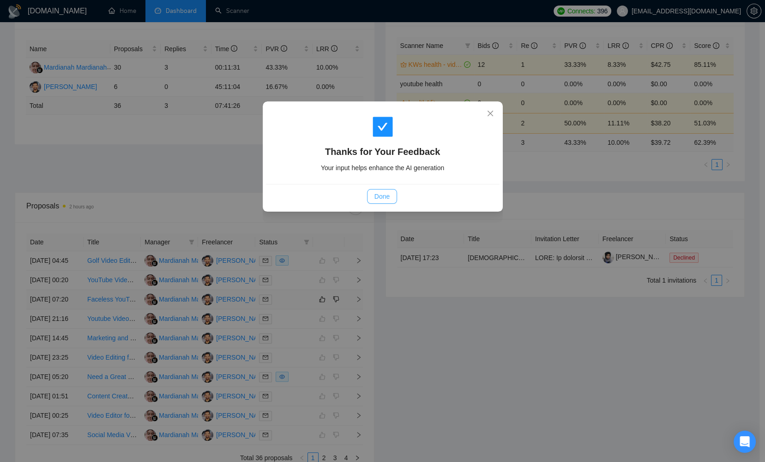
drag, startPoint x: 388, startPoint y: 191, endPoint x: 416, endPoint y: 223, distance: 42.9
click at [389, 191] on button "Done" at bounding box center [382, 196] width 30 height 15
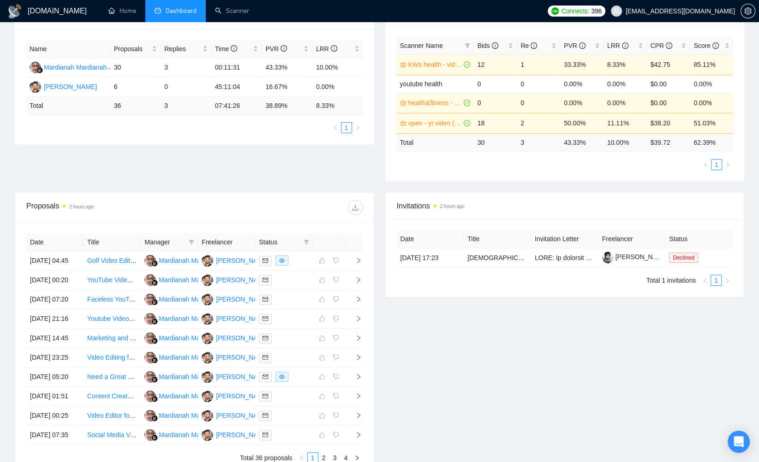
click at [450, 408] on div "Invitations 2 hours ago Date Title Invitation Letter Freelancer Status [DATE] 1…" at bounding box center [565, 333] width 371 height 283
